Goal: Navigation & Orientation: Understand site structure

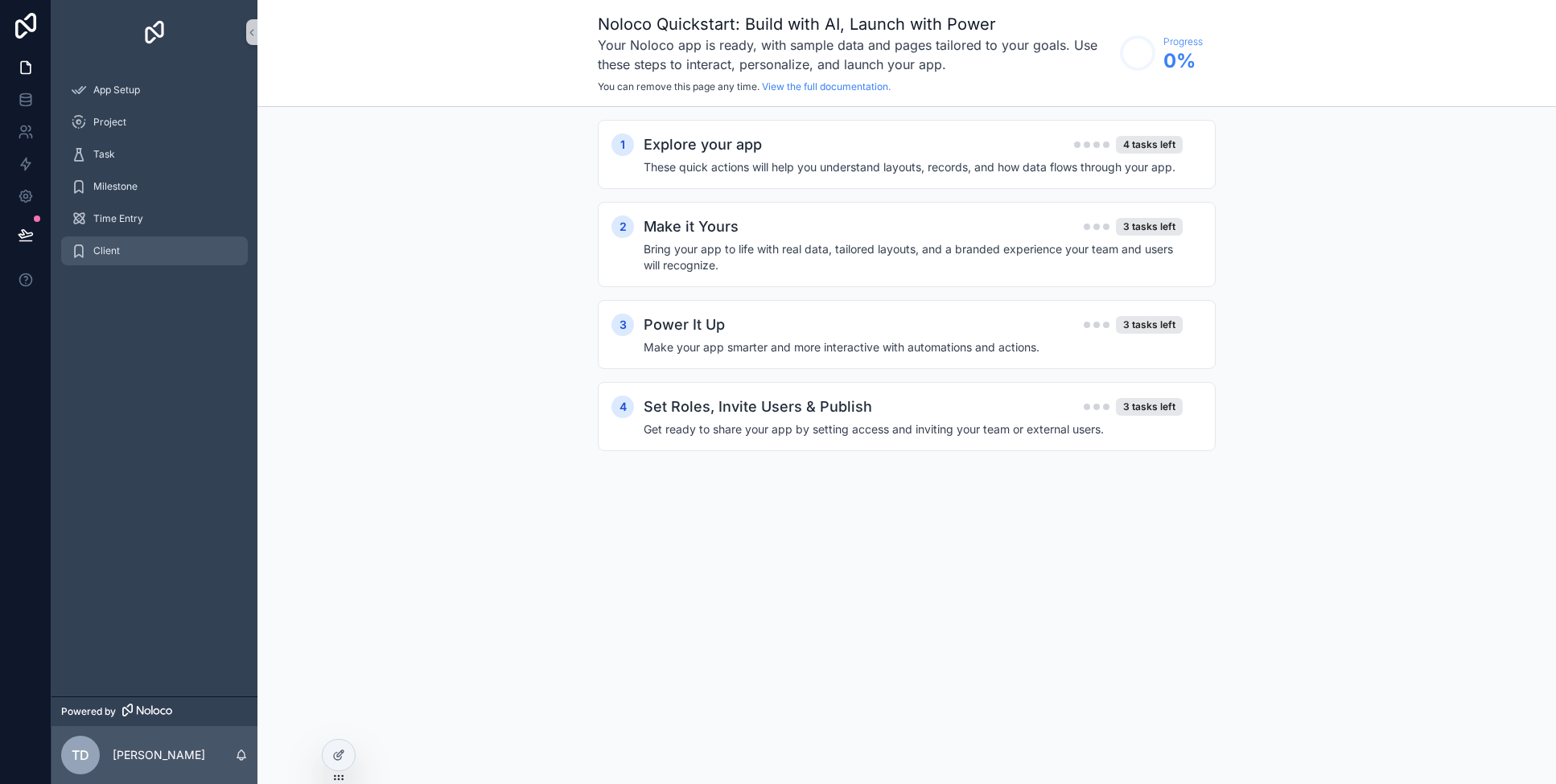
click at [111, 245] on span "Client" at bounding box center [106, 251] width 26 height 13
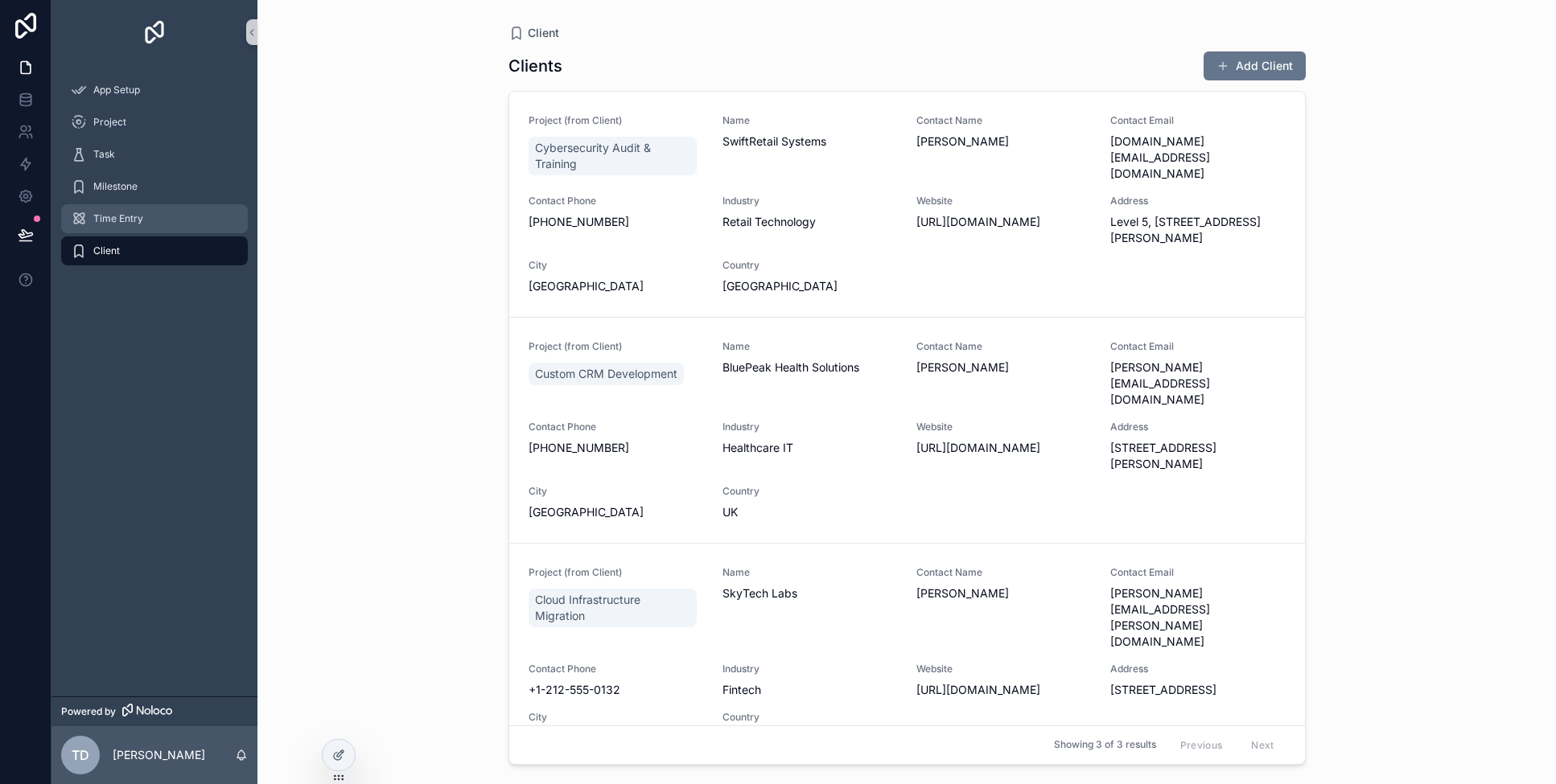
click at [118, 231] on link "Time Entry" at bounding box center [155, 218] width 186 height 29
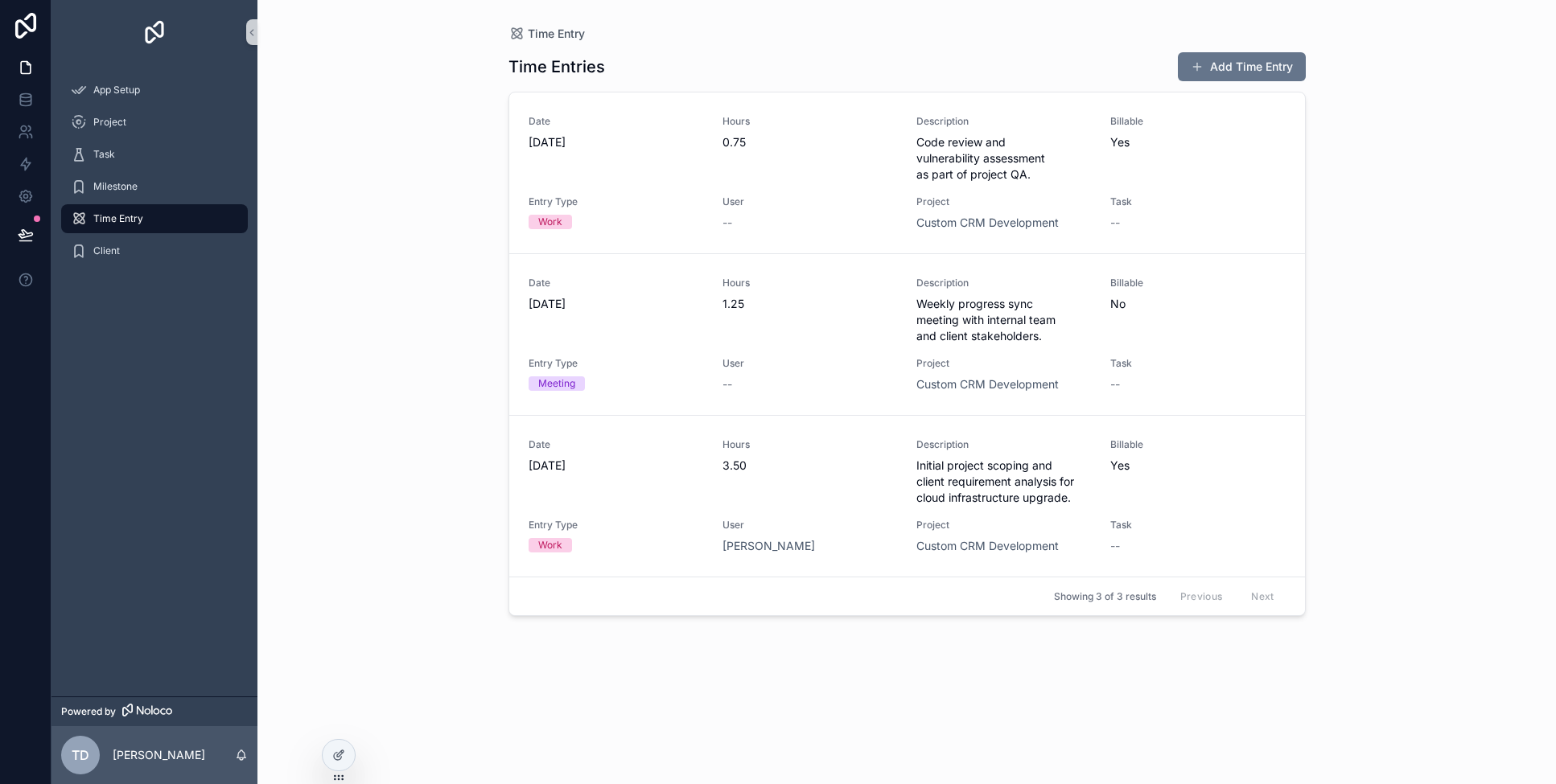
click at [136, 206] on div "Time Entry" at bounding box center [154, 219] width 167 height 26
click at [137, 192] on span "Milestone" at bounding box center [115, 186] width 44 height 13
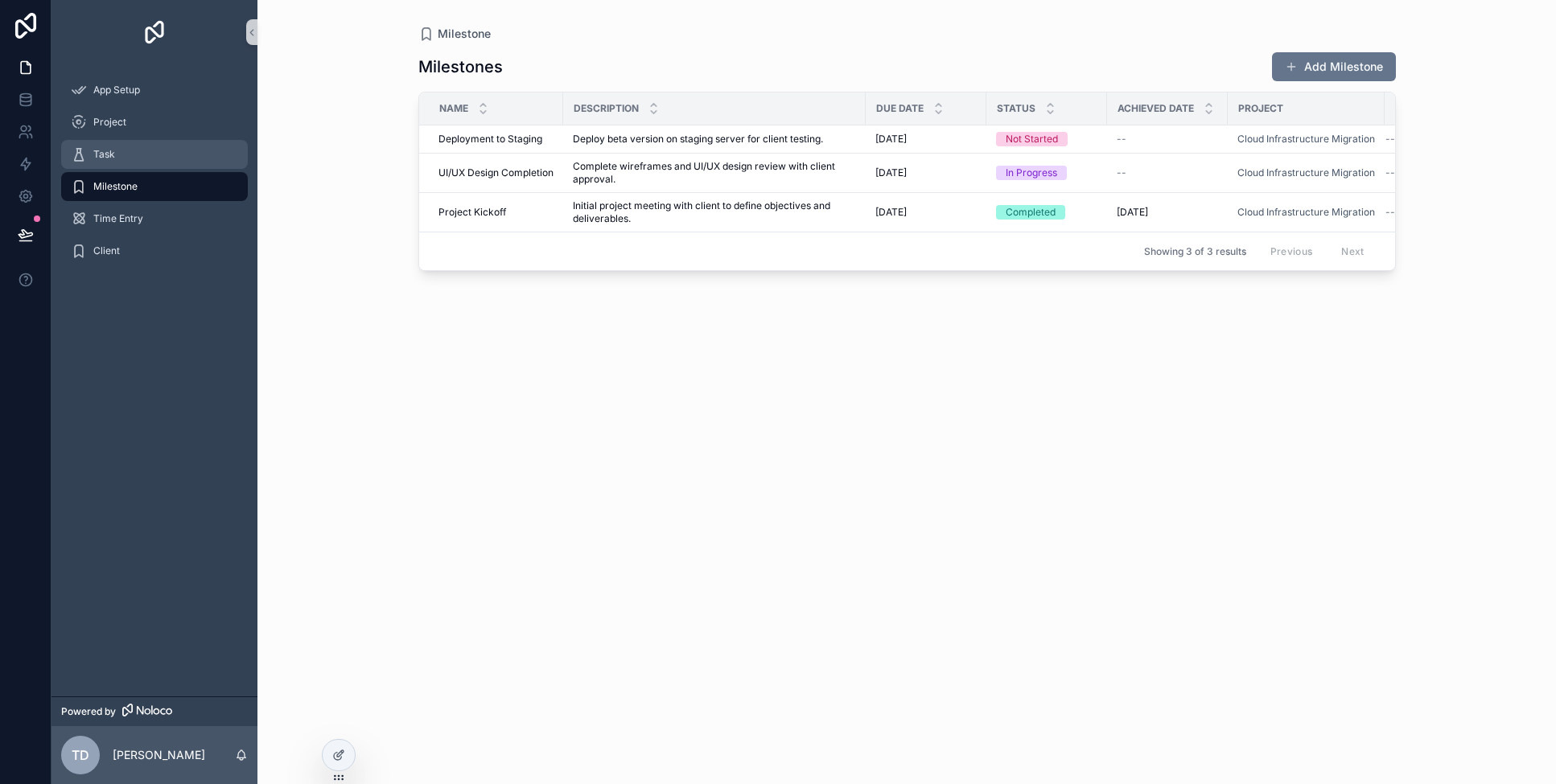
click at [143, 167] on div "Task" at bounding box center [154, 155] width 167 height 26
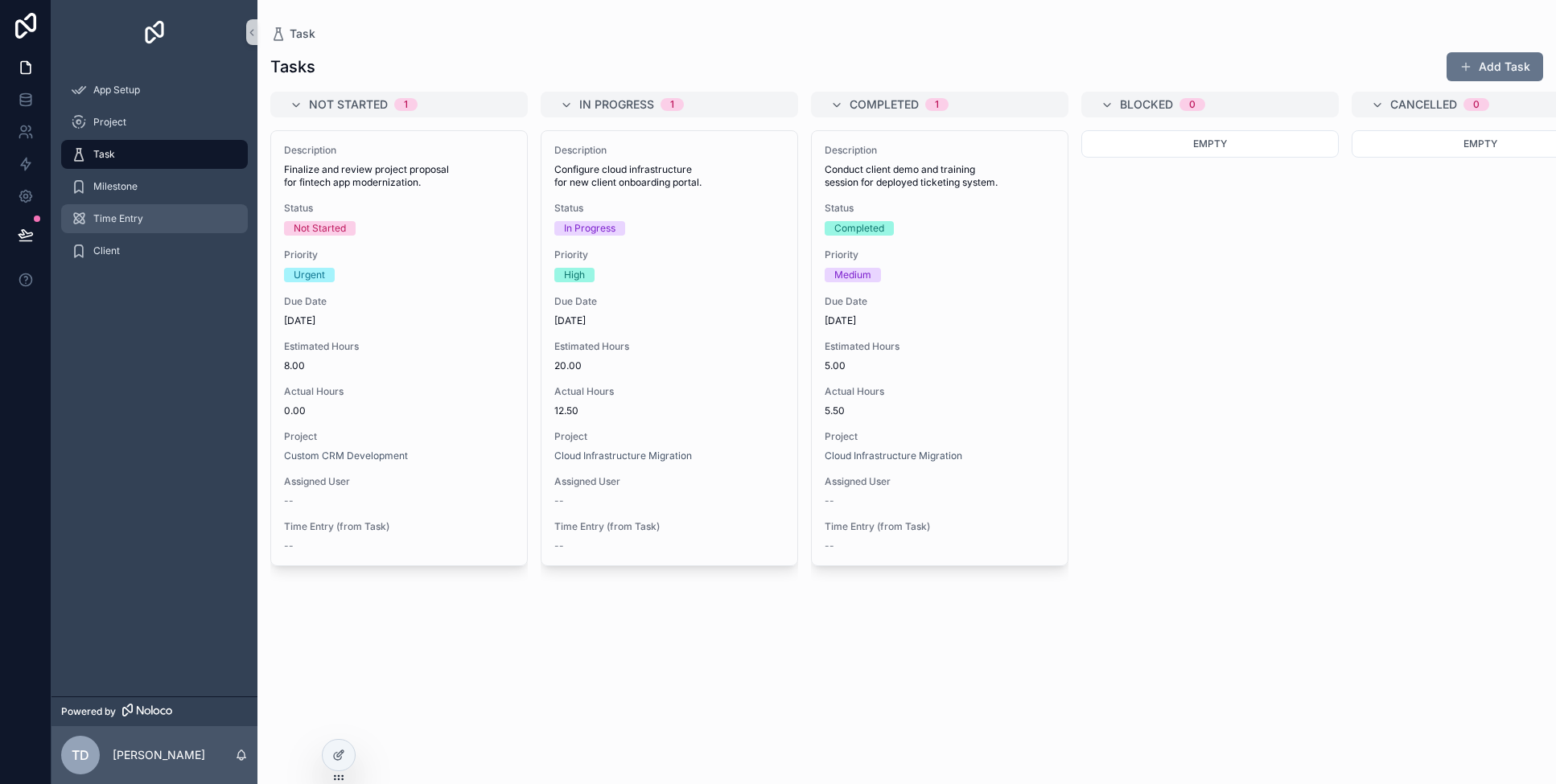
click at [143, 204] on link "Time Entry" at bounding box center [155, 218] width 186 height 29
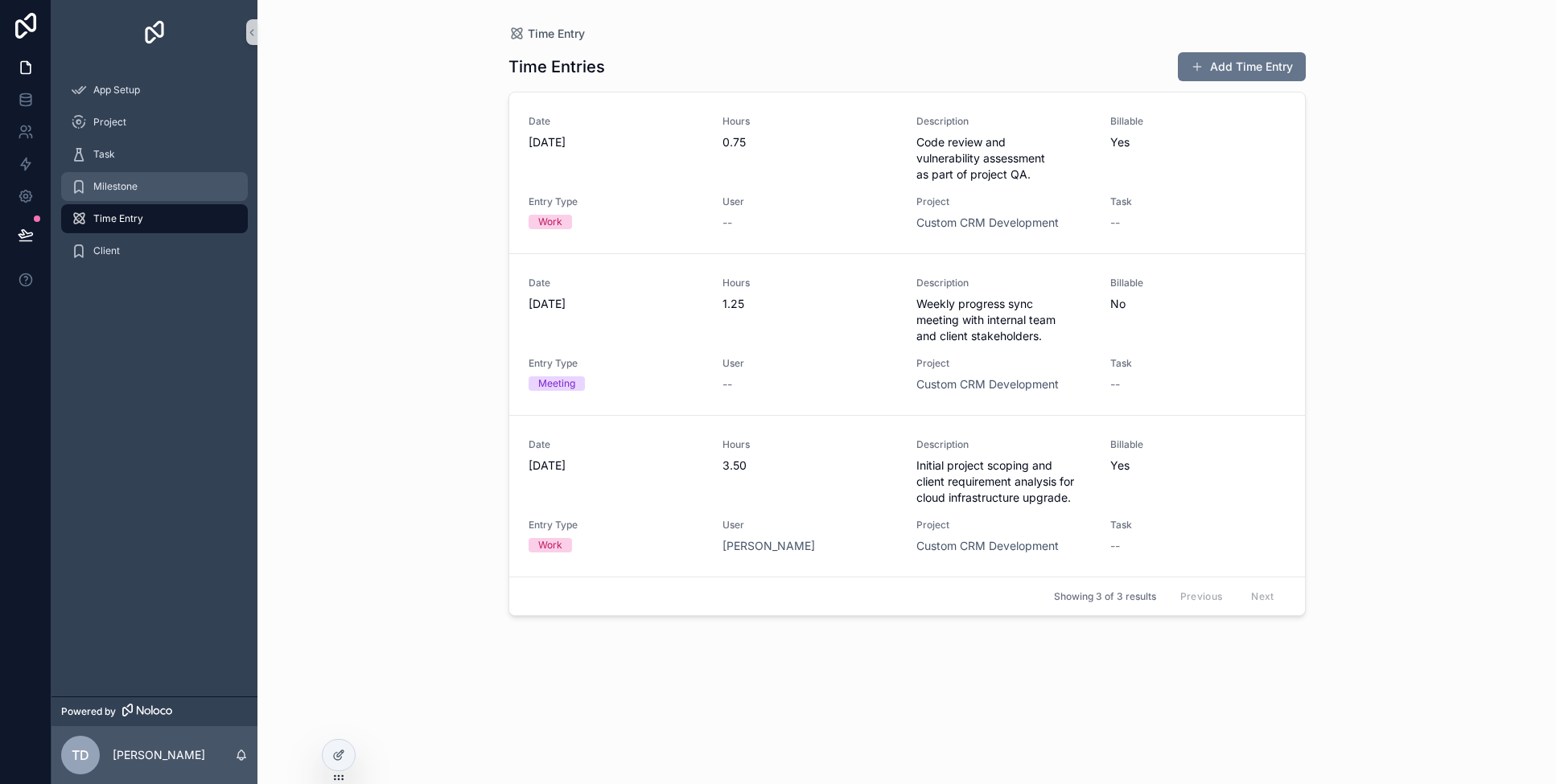
click at [145, 184] on div "Milestone" at bounding box center [154, 186] width 167 height 26
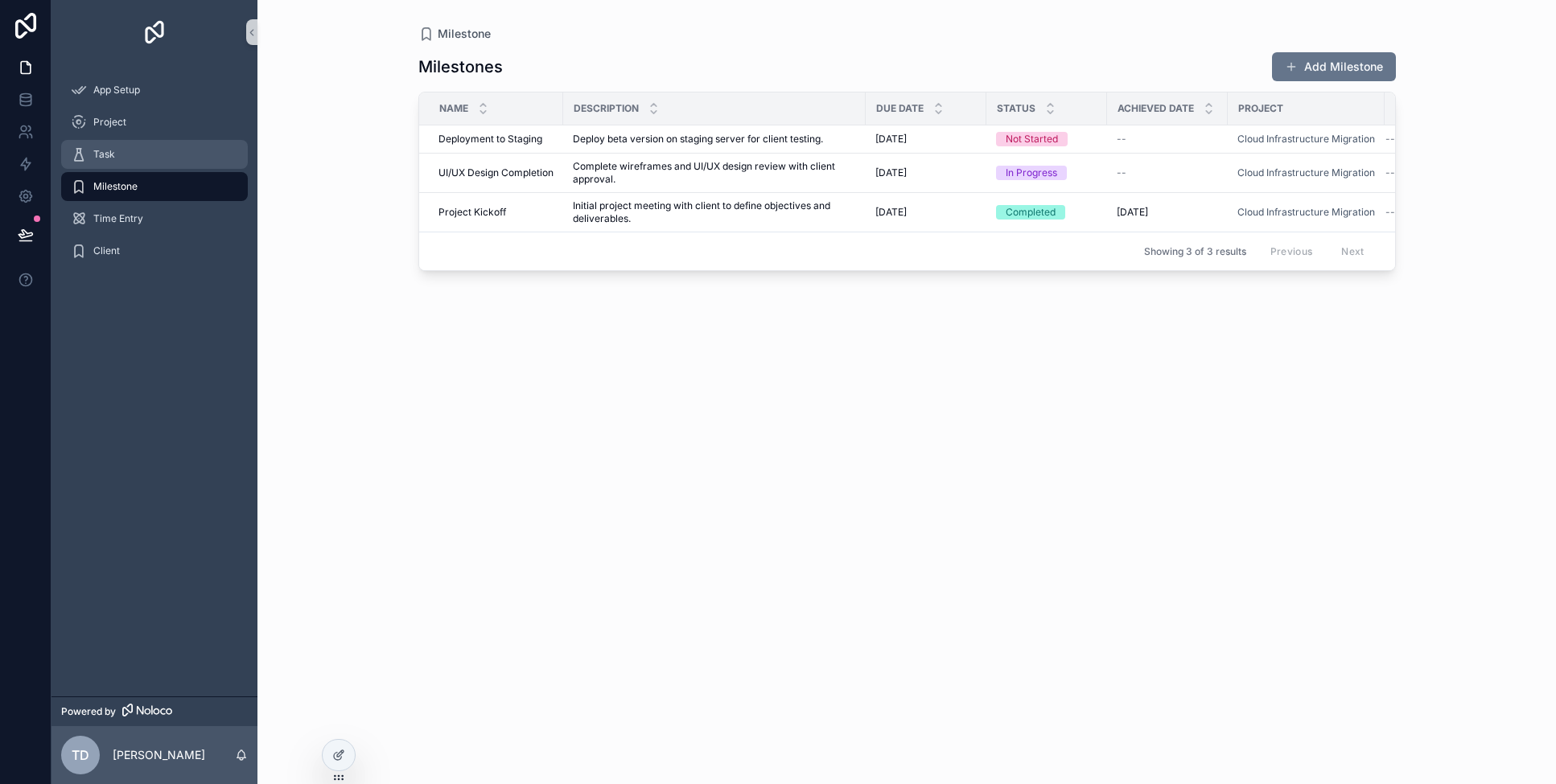
click at [145, 146] on div "Task" at bounding box center [154, 155] width 167 height 26
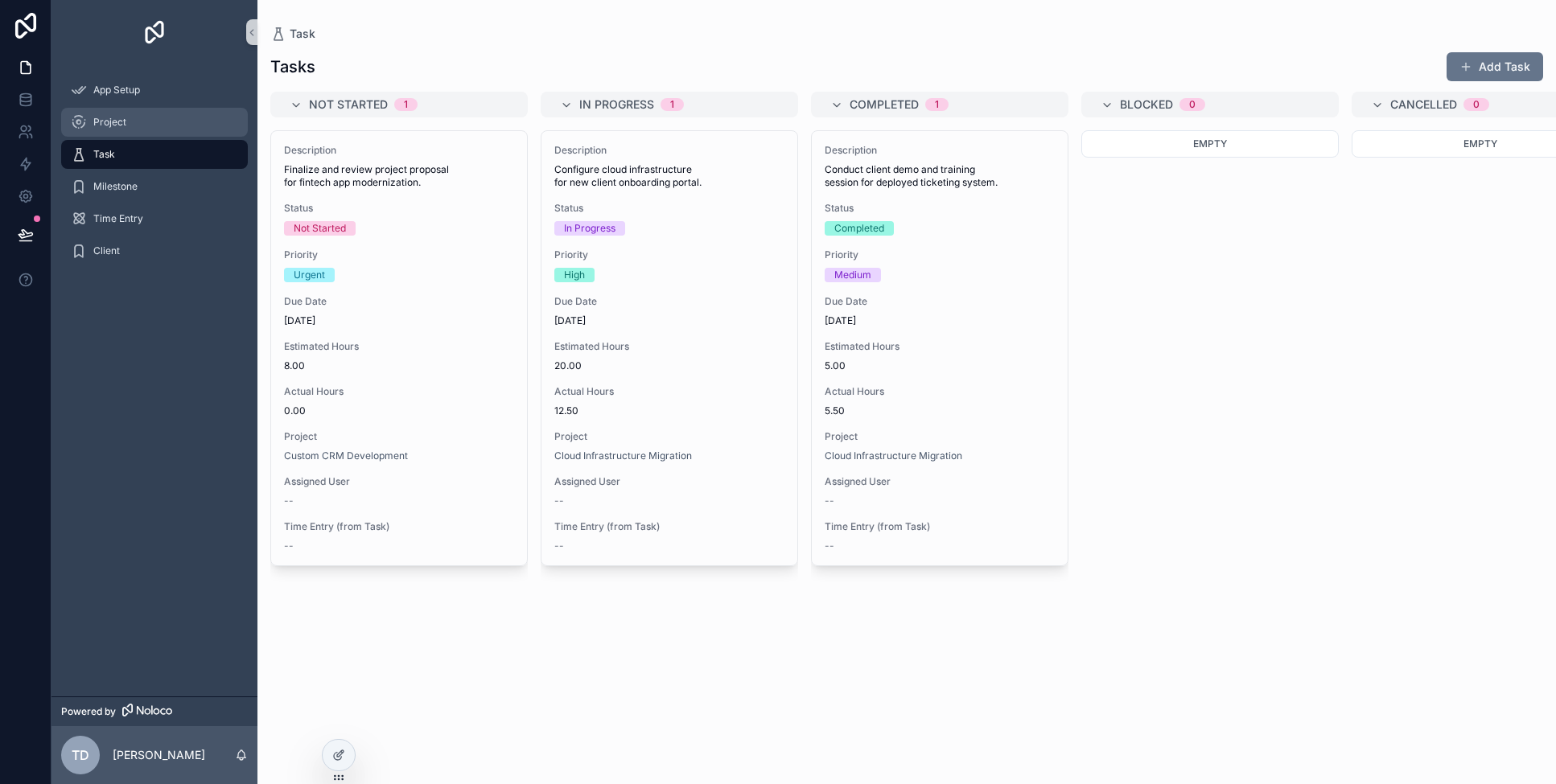
click at [146, 131] on div "Project" at bounding box center [154, 122] width 167 height 26
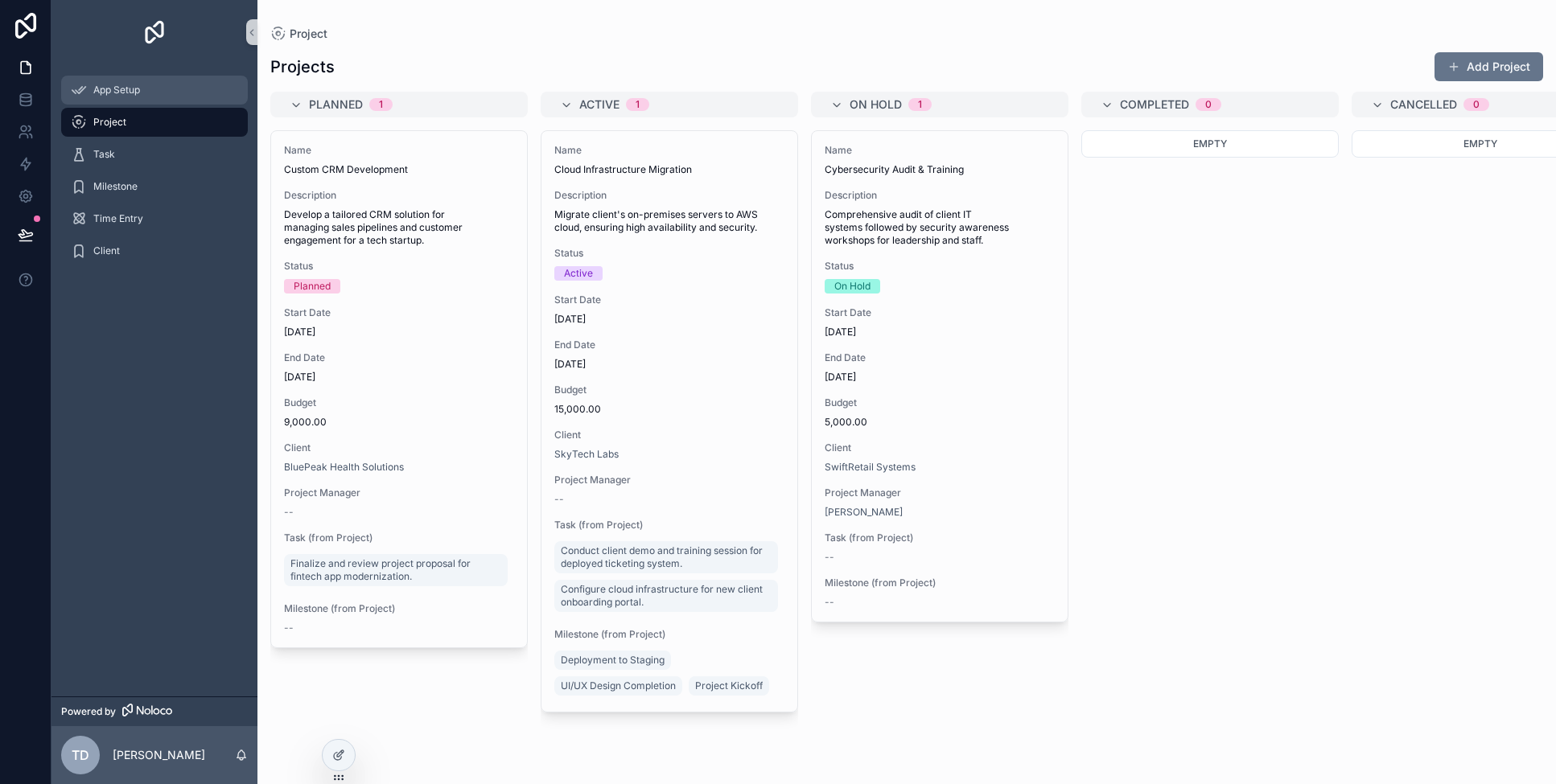
click at [125, 86] on span "App Setup" at bounding box center [117, 90] width 47 height 13
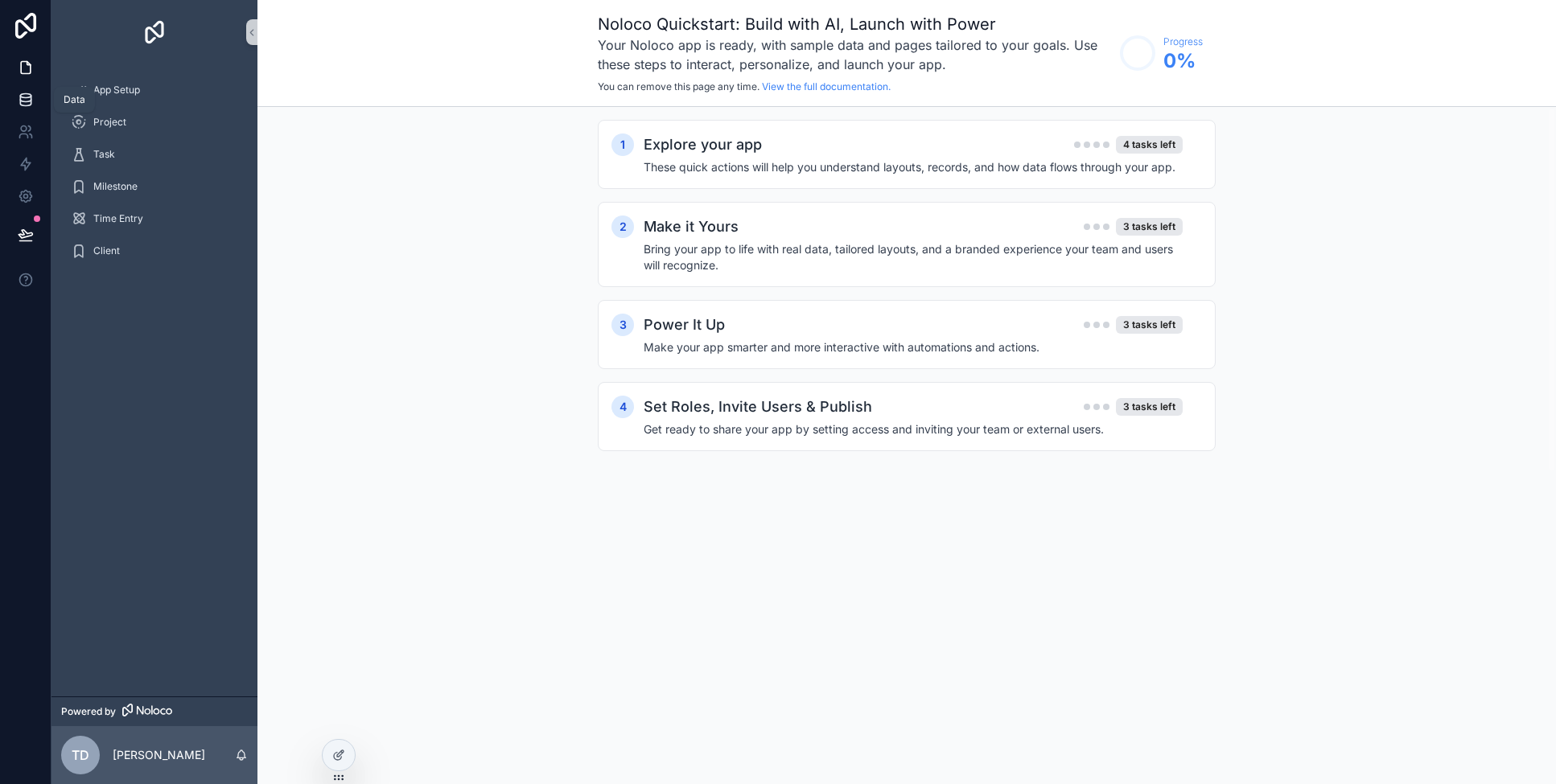
click at [18, 93] on icon at bounding box center [25, 99] width 16 height 16
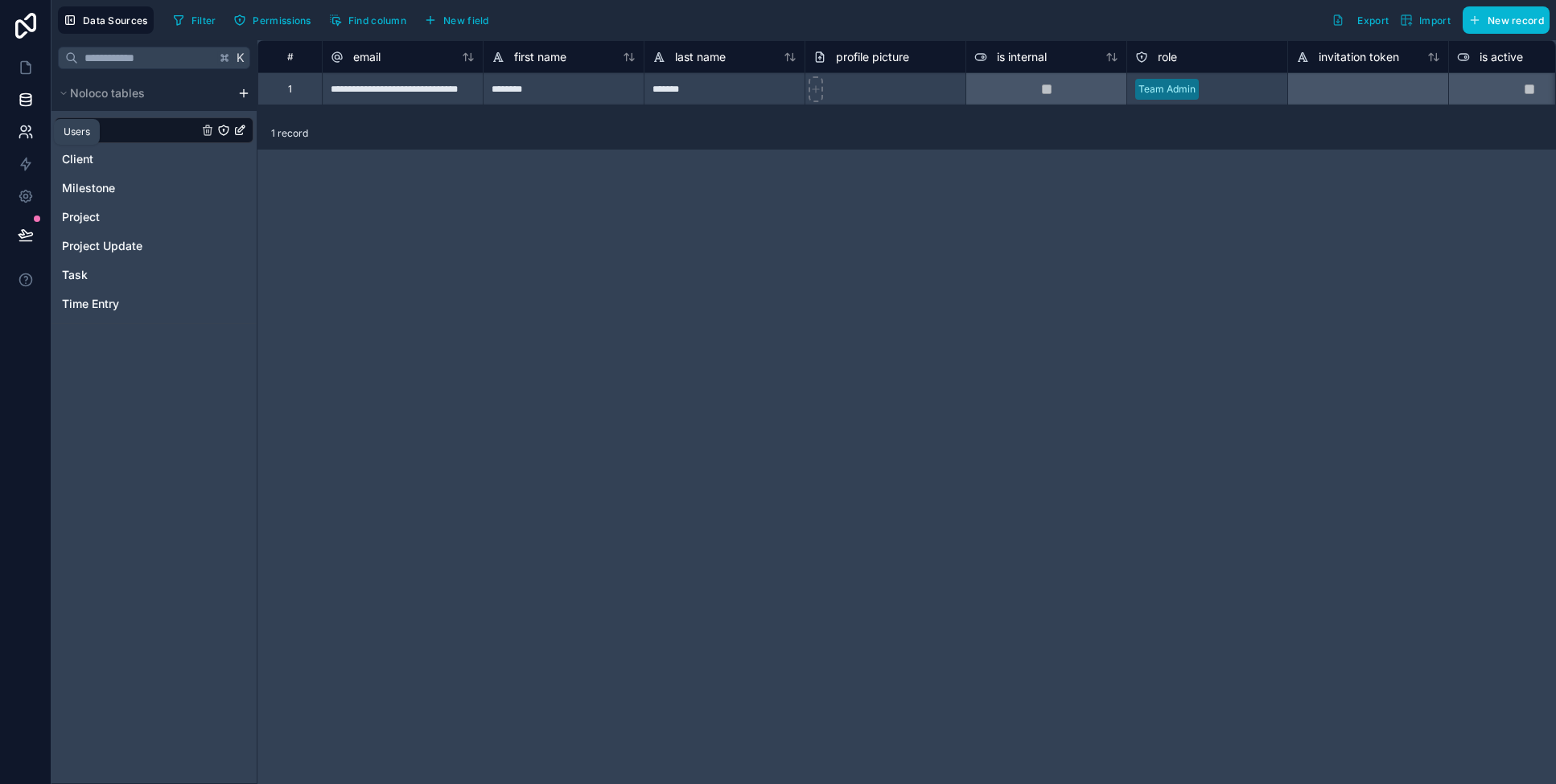
click at [30, 136] on icon at bounding box center [25, 131] width 16 height 16
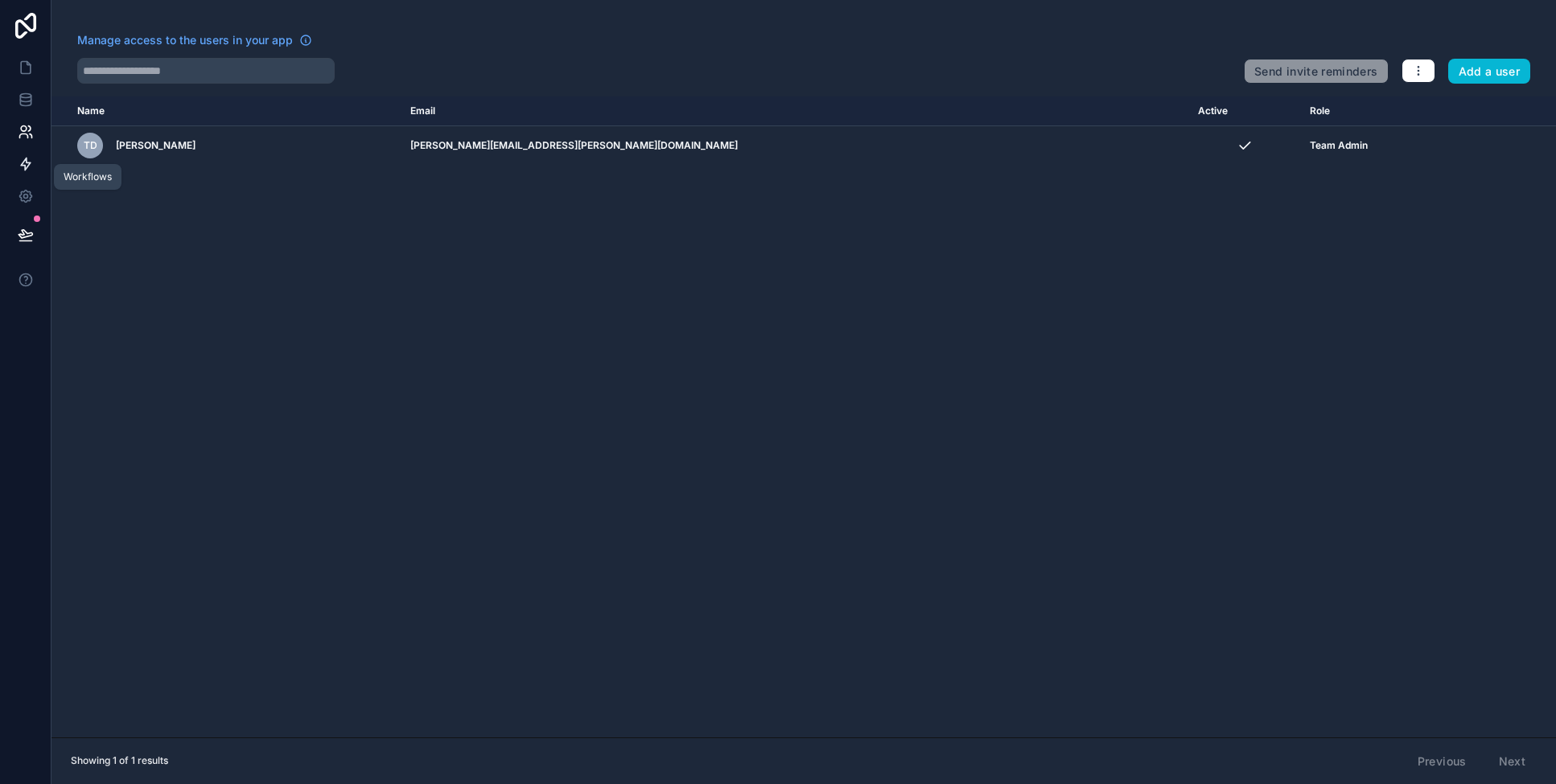
click at [25, 152] on link at bounding box center [25, 164] width 50 height 33
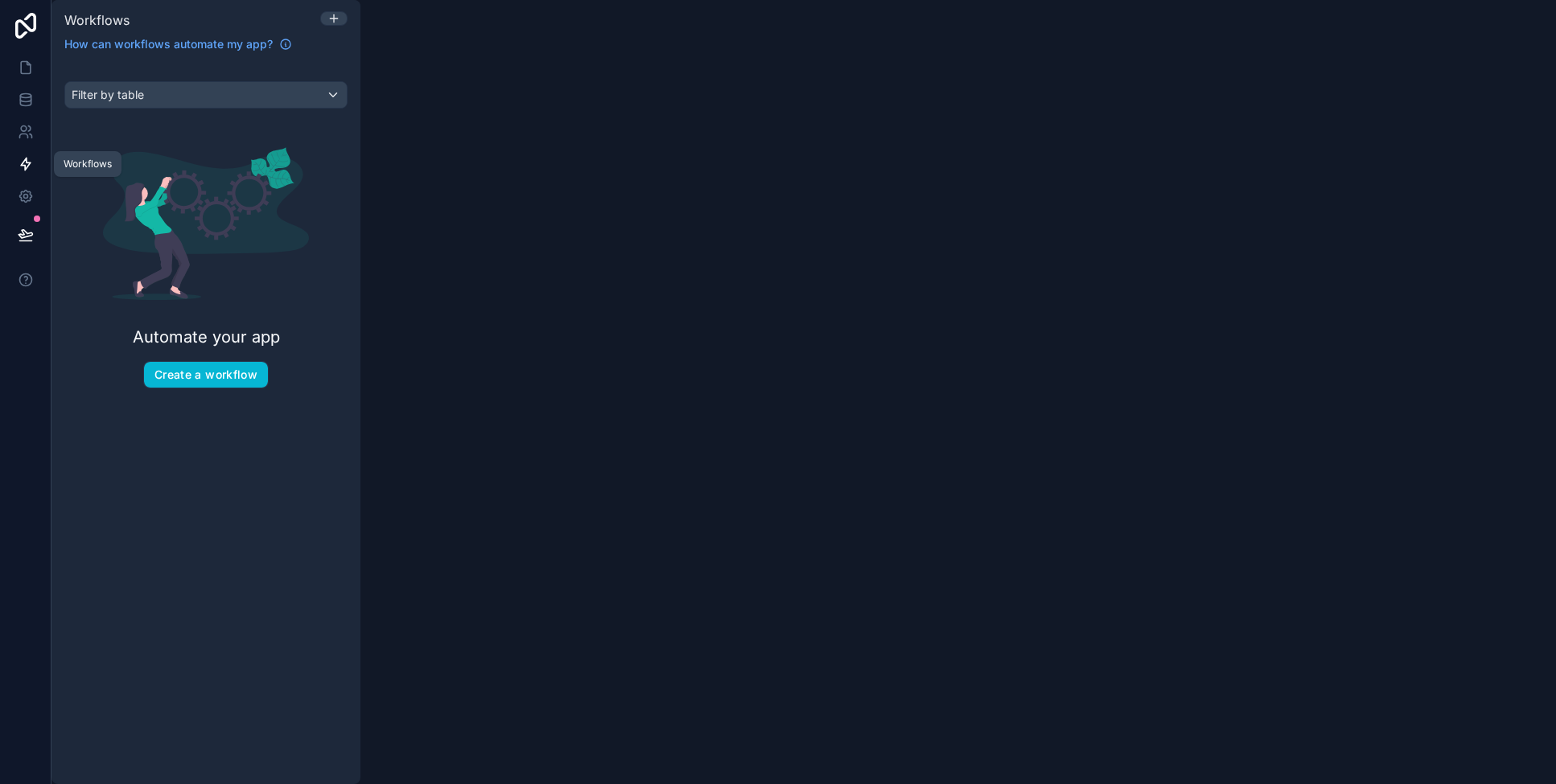
click at [21, 172] on icon at bounding box center [25, 163] width 16 height 16
click at [21, 185] on link at bounding box center [25, 196] width 50 height 33
